Goal: Information Seeking & Learning: Find contact information

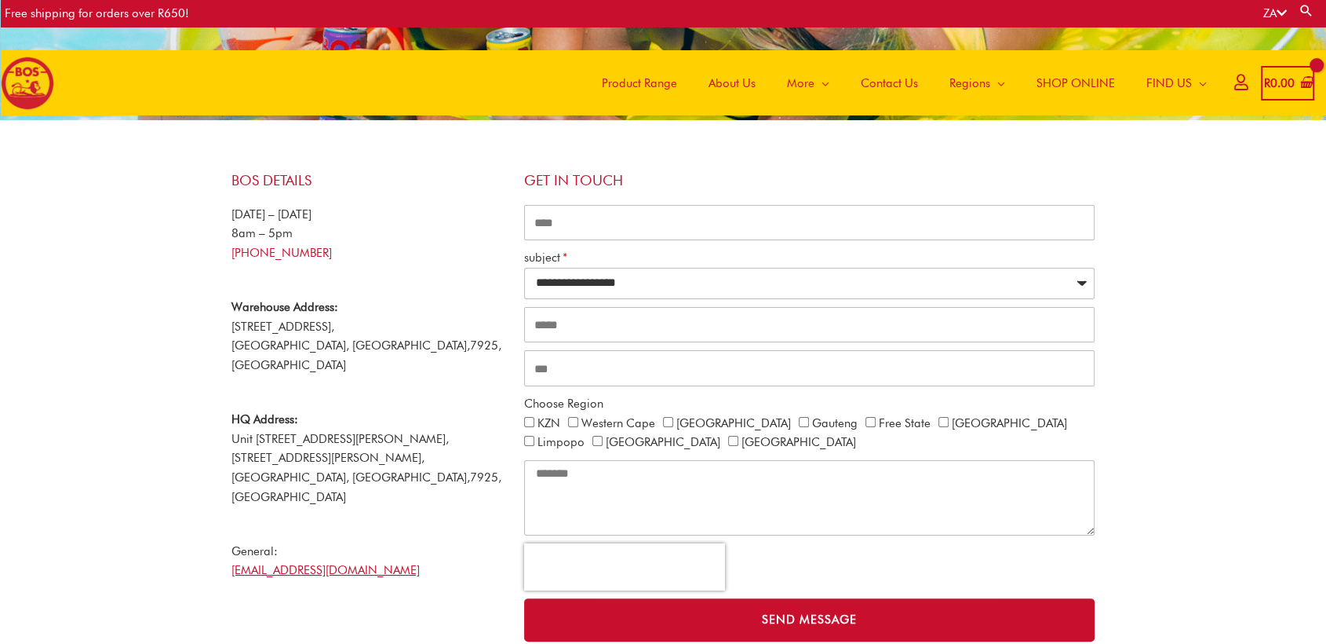
scroll to position [240, 0]
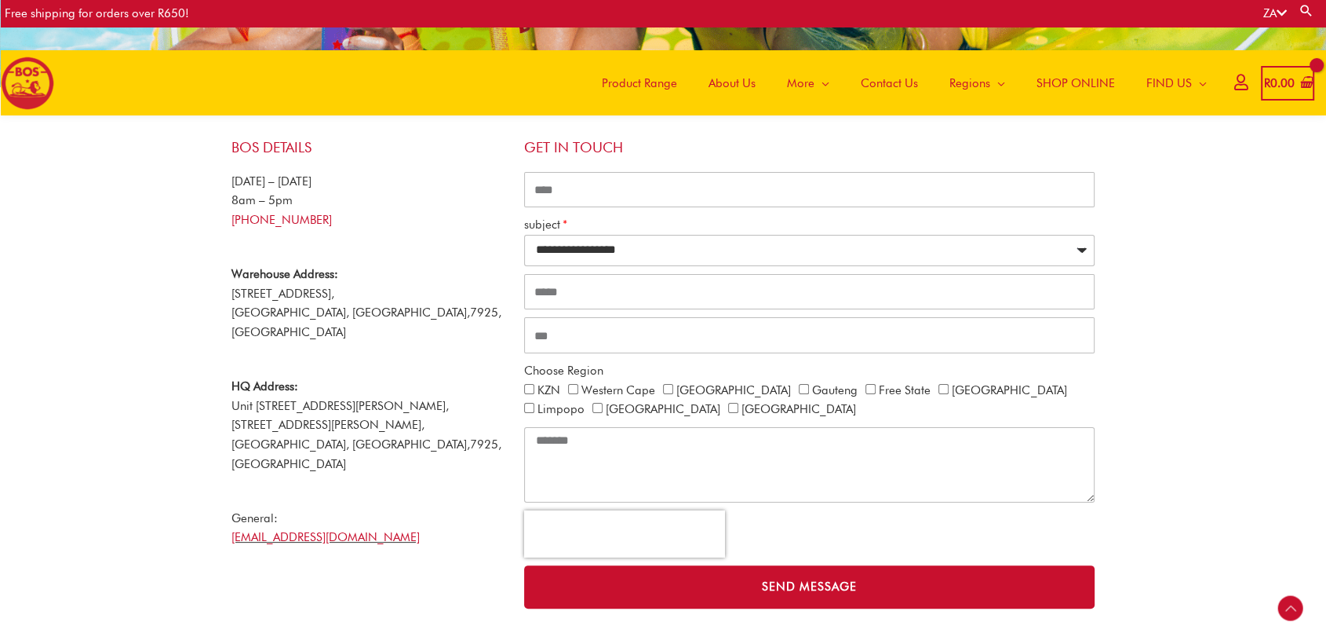
drag, startPoint x: 233, startPoint y: 290, endPoint x: 432, endPoint y: 295, distance: 198.6
click at [334, 295] on span "53 Viben Avenue, Brackenfell Industrial," at bounding box center [283, 293] width 103 height 14
copy span "53 Viben Avenue, Brackenfell Industrial"
